Goal: Navigation & Orientation: Find specific page/section

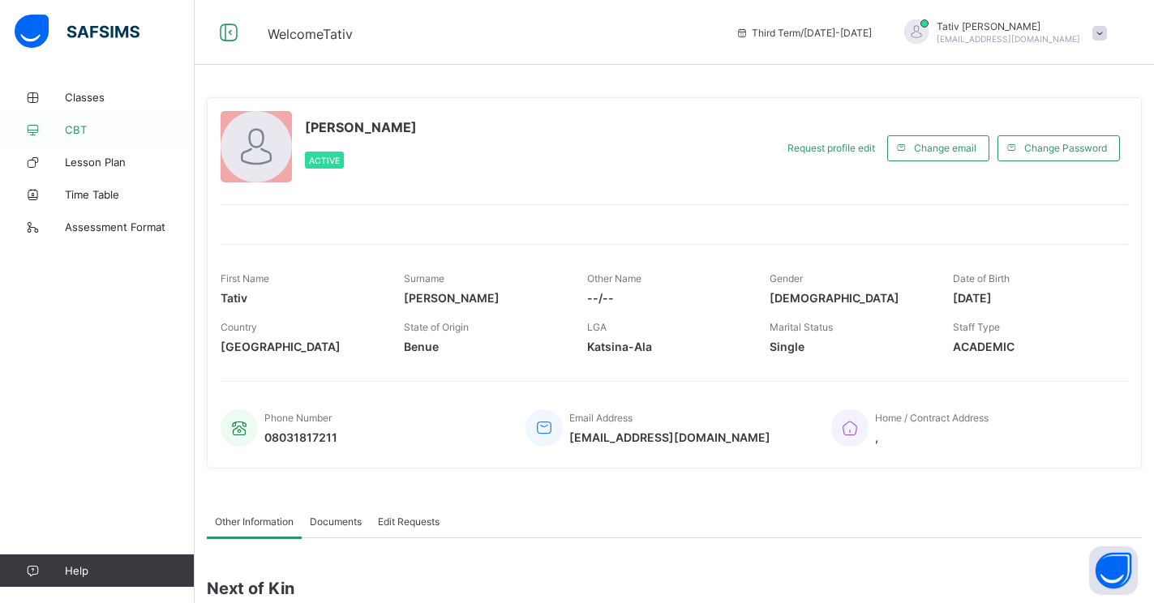
click at [136, 136] on link "CBT" at bounding box center [97, 129] width 195 height 32
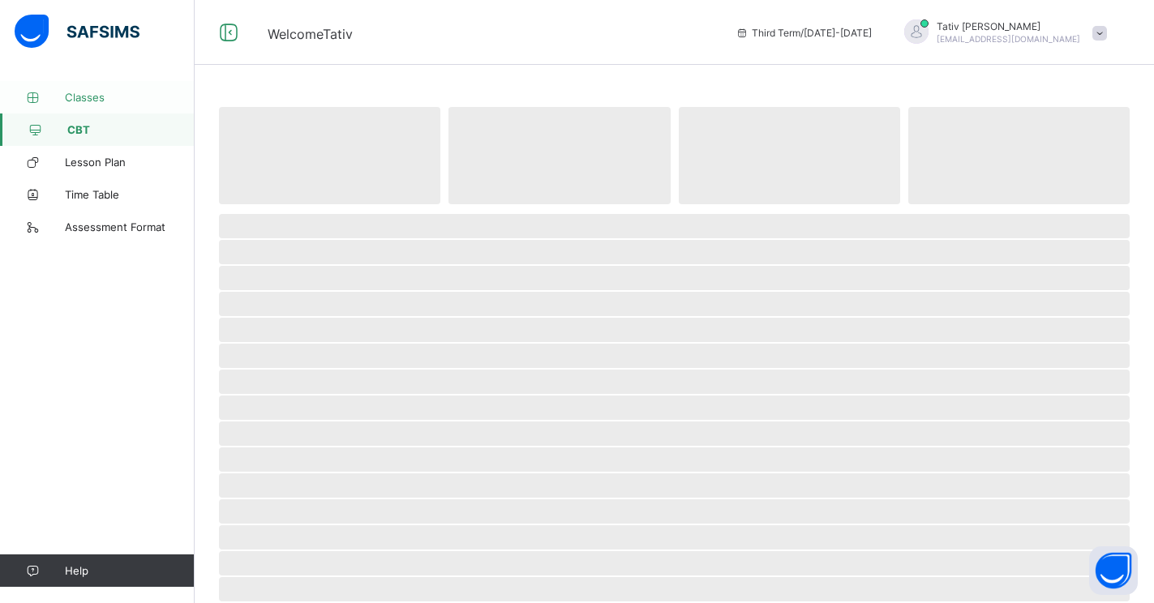
click at [106, 105] on link "Classes" at bounding box center [97, 97] width 195 height 32
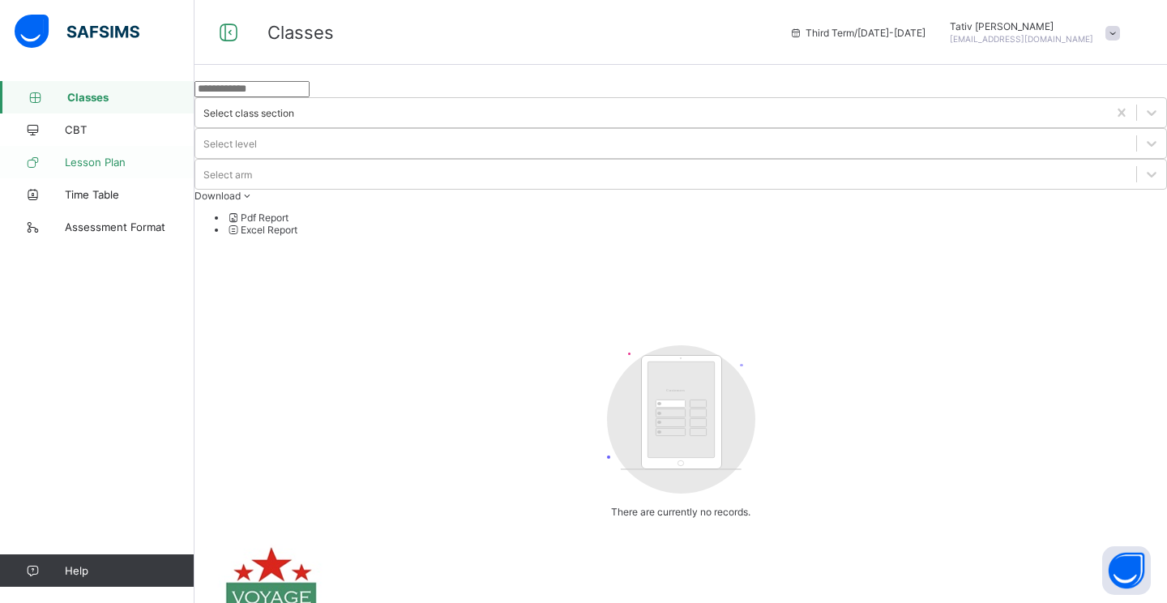
click at [126, 160] on span "Lesson Plan" at bounding box center [130, 162] width 130 height 13
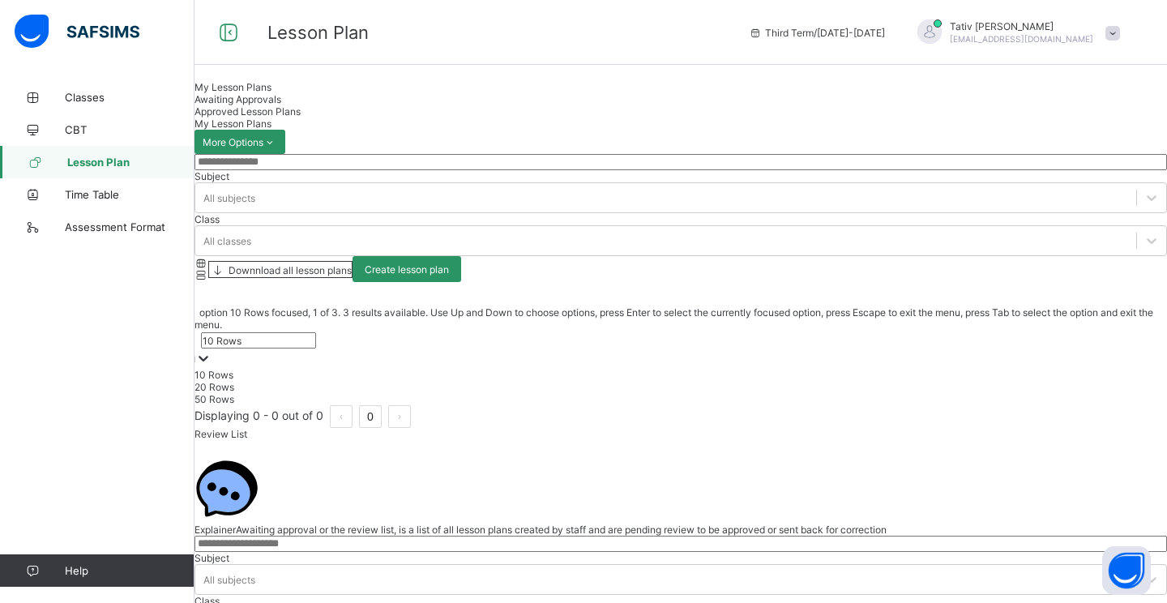
click at [242, 347] on div "10 Rows" at bounding box center [222, 341] width 39 height 12
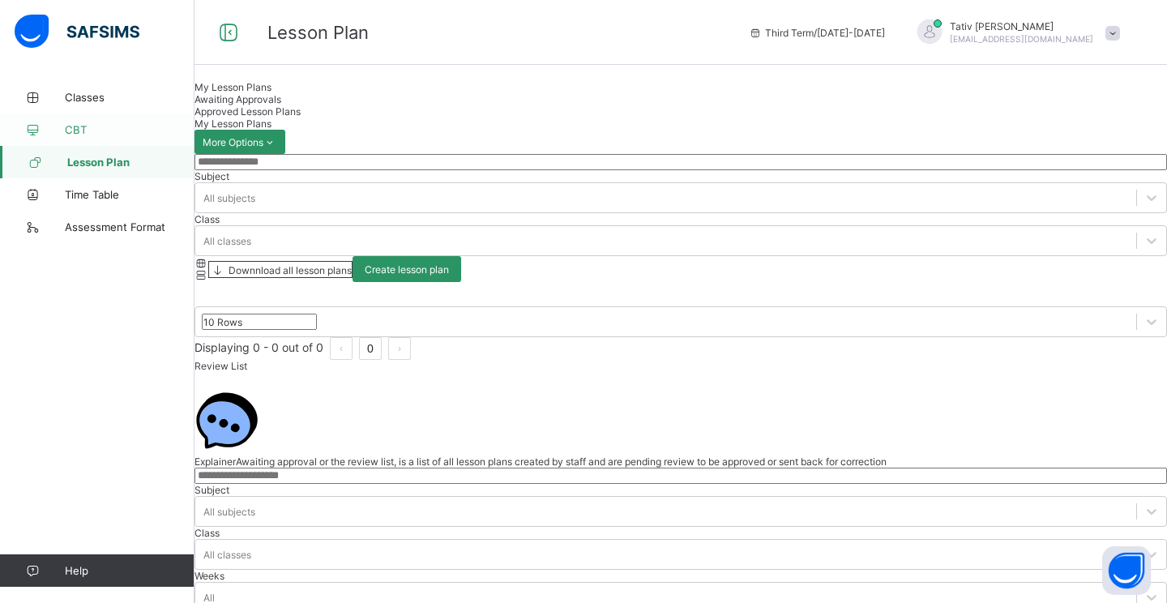
click at [131, 126] on span "CBT" at bounding box center [130, 129] width 130 height 13
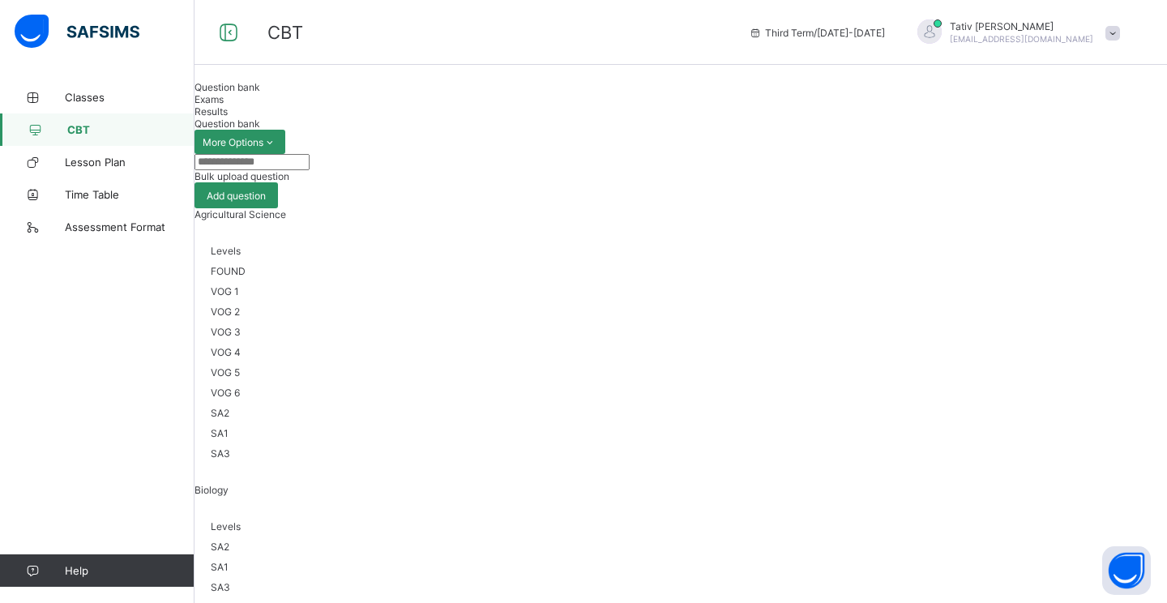
click at [582, 581] on div "SA3" at bounding box center [681, 587] width 940 height 12
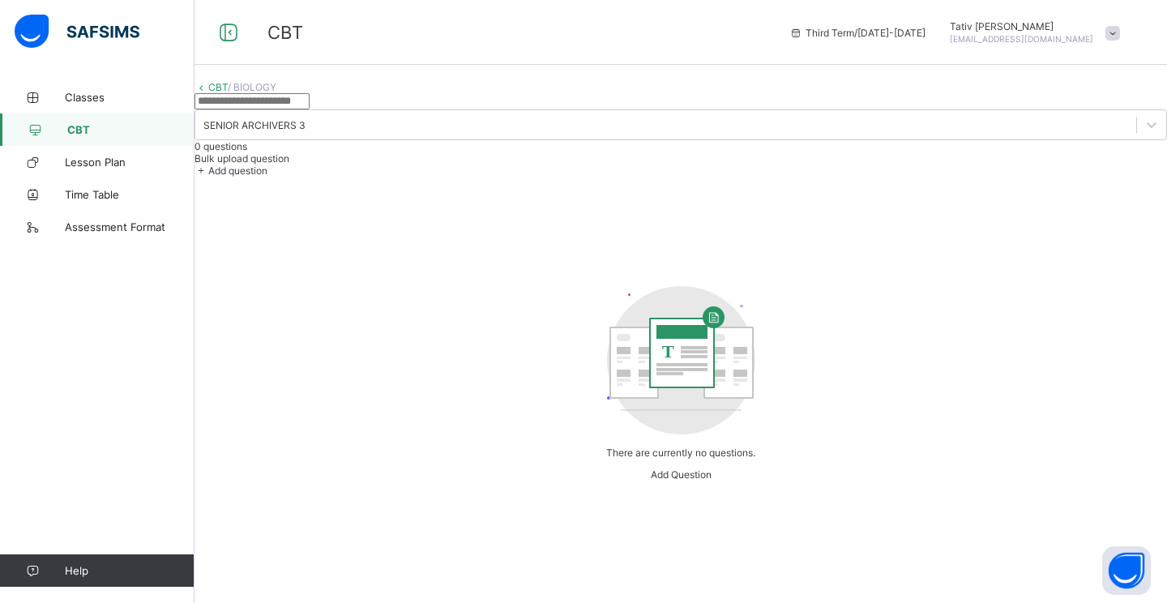
click at [133, 45] on img at bounding box center [77, 32] width 125 height 34
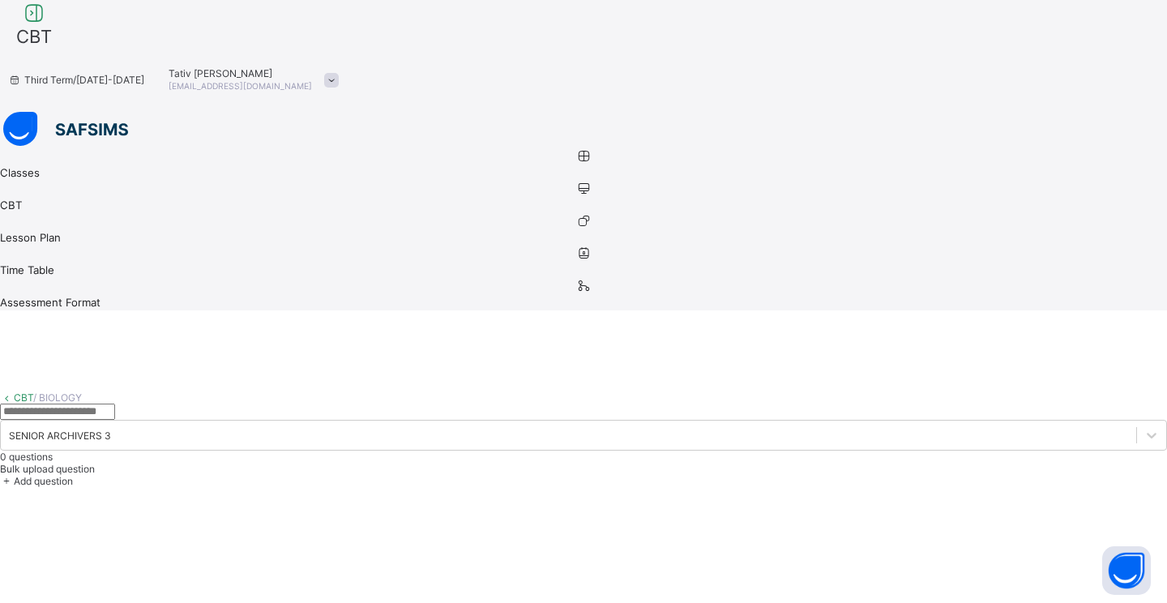
click at [36, 112] on img at bounding box center [65, 129] width 125 height 34
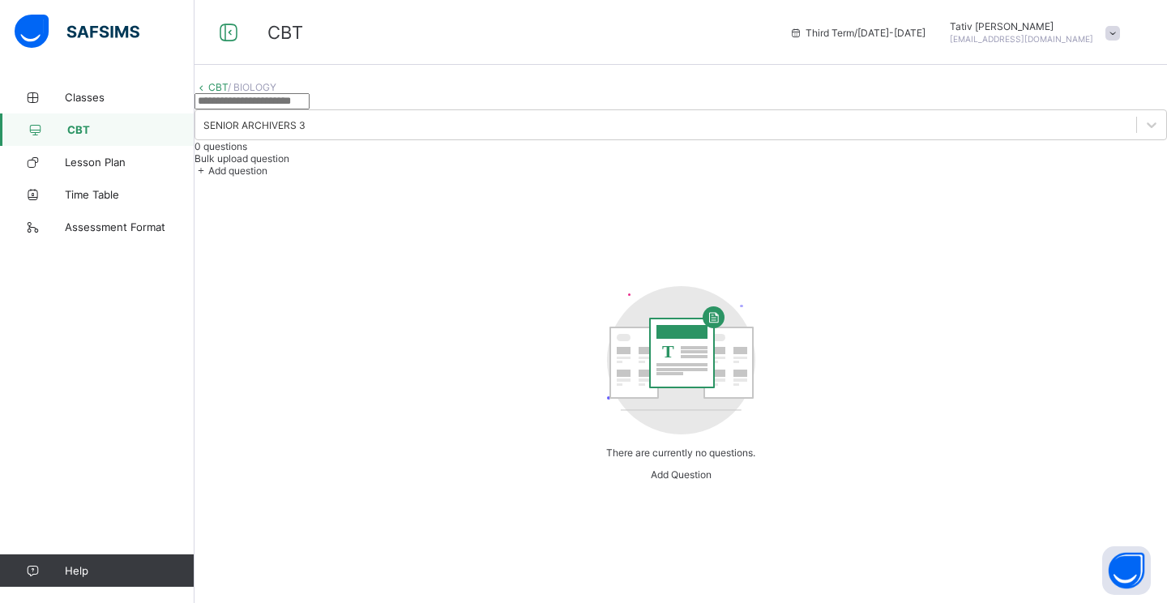
click at [36, 29] on img at bounding box center [77, 32] width 125 height 34
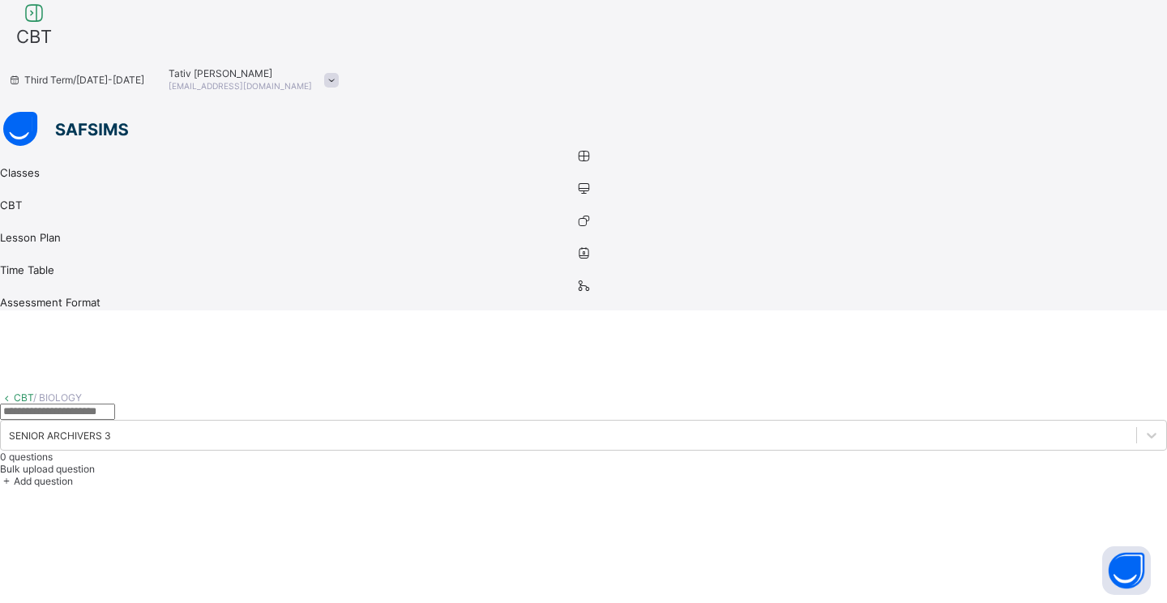
click at [36, 112] on img at bounding box center [65, 129] width 125 height 34
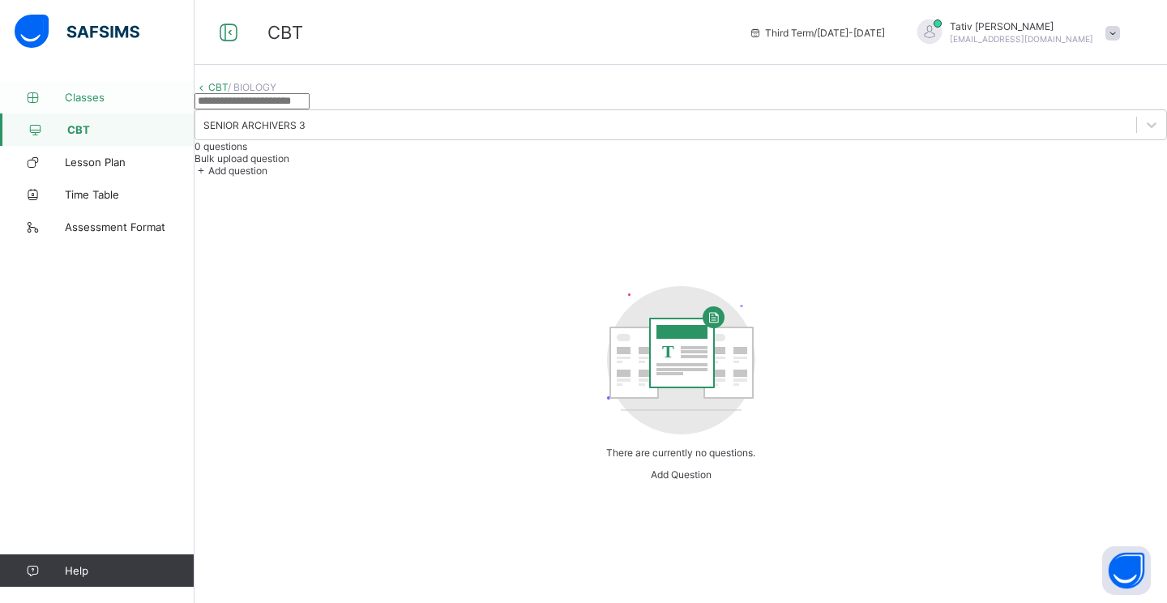
click at [47, 101] on icon at bounding box center [32, 98] width 65 height 12
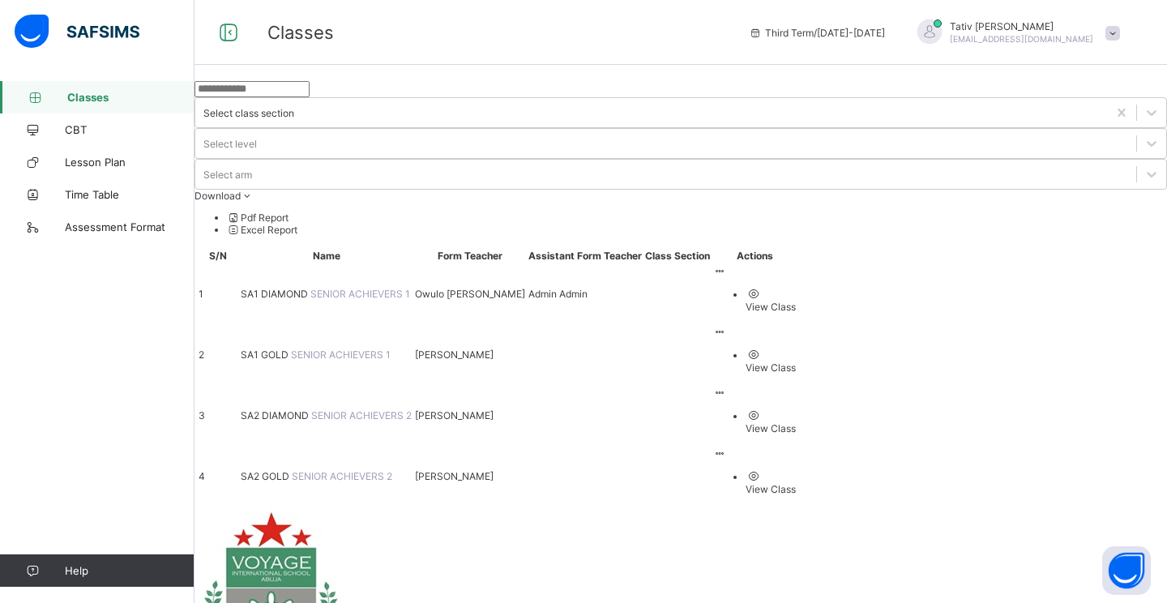
click at [826, 47] on div "Third Term / [DATE]-[DATE]" at bounding box center [817, 32] width 152 height 65
